Goal: Information Seeking & Learning: Learn about a topic

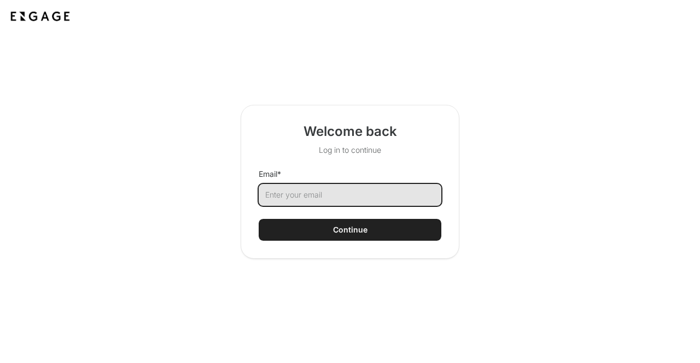
click at [288, 186] on input "Email *" at bounding box center [350, 195] width 183 height 22
type input "josh@techsquareventures.com"
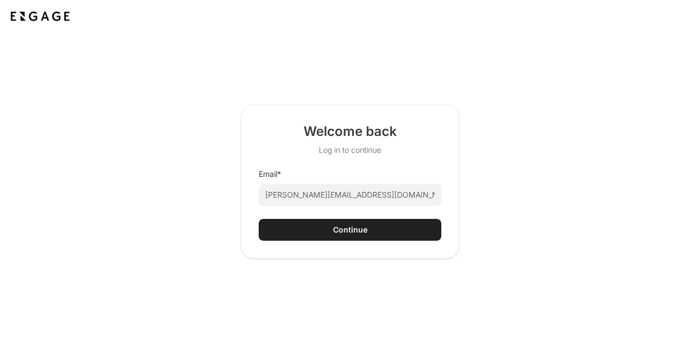
click at [331, 227] on button "Continue" at bounding box center [350, 230] width 183 height 22
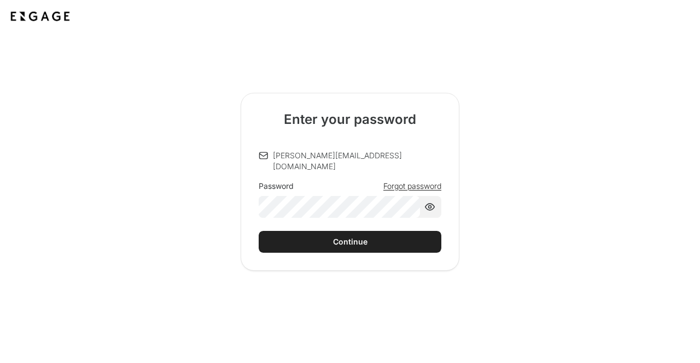
click at [342, 231] on button "Continue" at bounding box center [350, 242] width 183 height 22
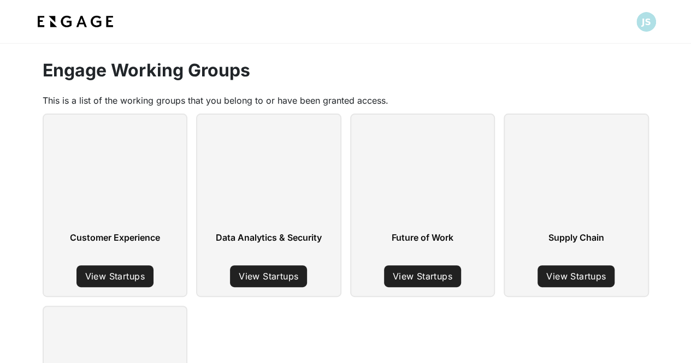
scroll to position [80, 0]
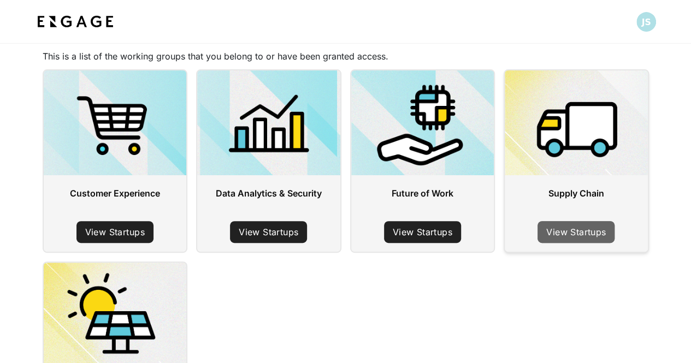
click at [580, 228] on link "View Startups" at bounding box center [576, 232] width 77 height 22
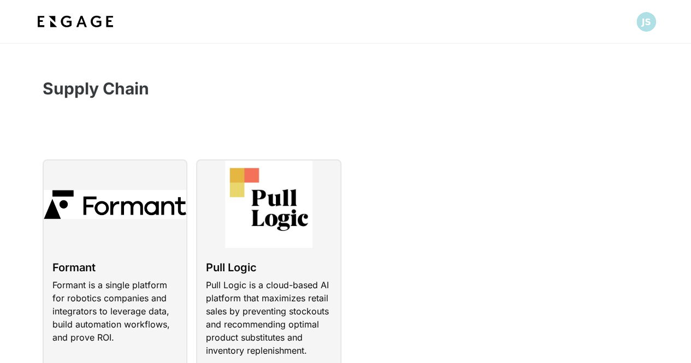
click at [14, 1] on div at bounding box center [345, 22] width 691 height 44
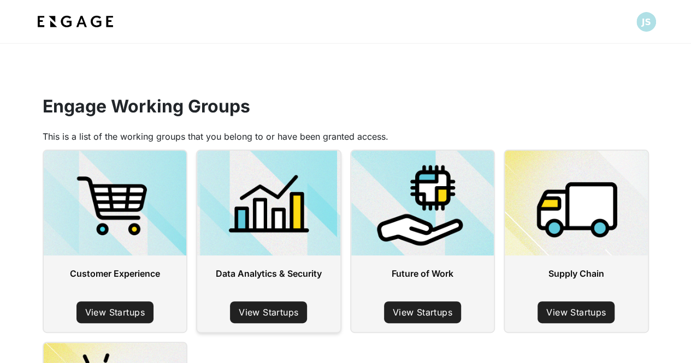
click at [294, 320] on link "View Startups" at bounding box center [268, 313] width 77 height 22
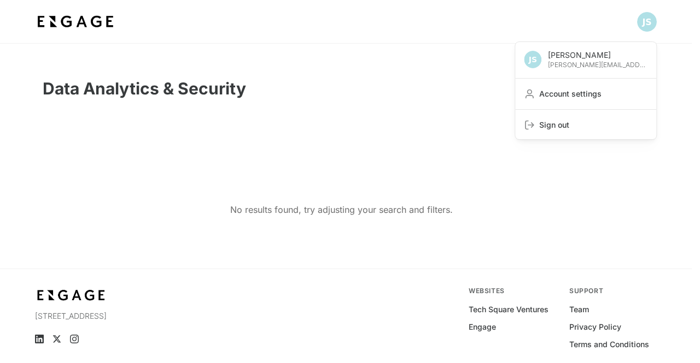
click at [454, 77] on html "Joshua Strong josh@techsquareventures.com Account settings Sign out Data Analyt…" at bounding box center [350, 204] width 700 height 408
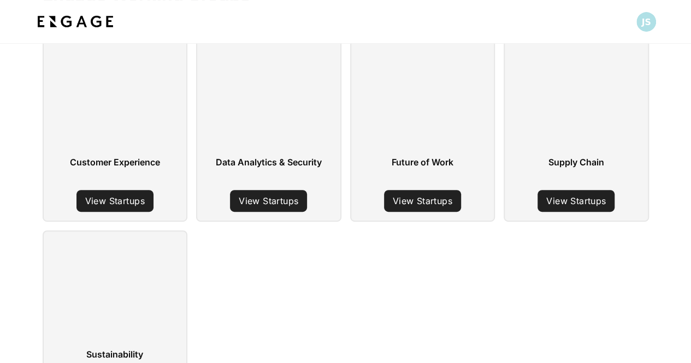
scroll to position [110, 0]
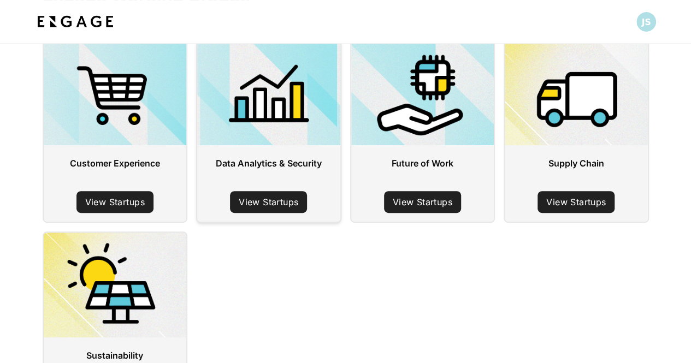
click at [280, 206] on link "View Startups" at bounding box center [268, 202] width 77 height 22
